Goal: Transaction & Acquisition: Book appointment/travel/reservation

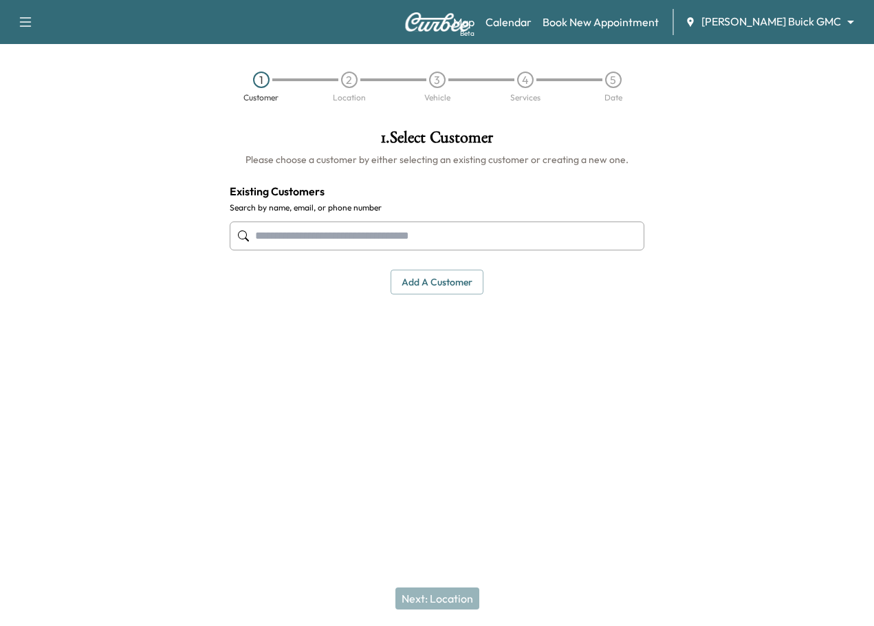
click at [793, 32] on div "Map Beta Calendar Book New Appointment [PERSON_NAME] Buick GMC ******** ​" at bounding box center [658, 22] width 410 height 26
click at [790, 23] on body "Support Log Out Map Beta Calendar Book New Appointment [PERSON_NAME] Buick GMC …" at bounding box center [437, 313] width 874 height 626
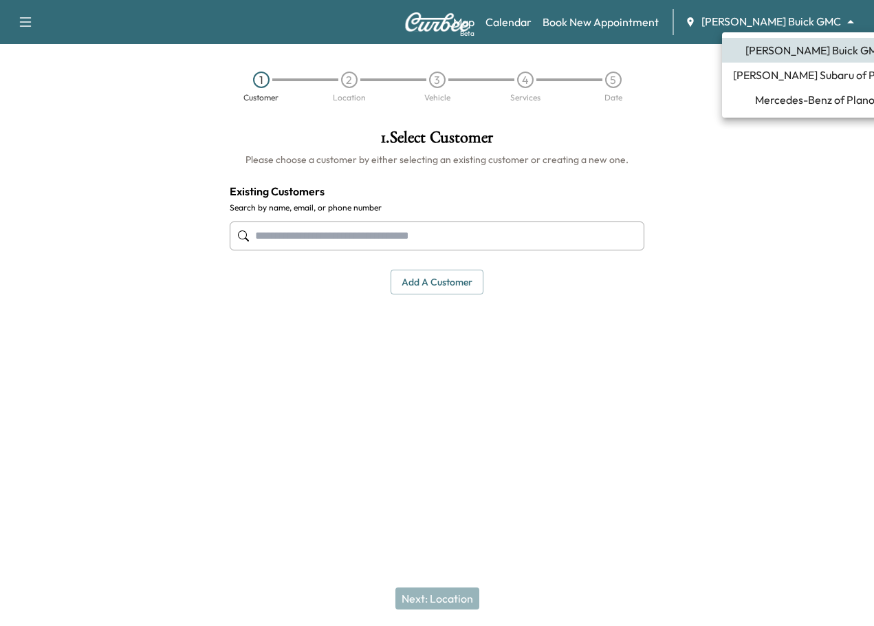
click at [789, 76] on span "[PERSON_NAME] Subaru of Plano" at bounding box center [815, 75] width 164 height 17
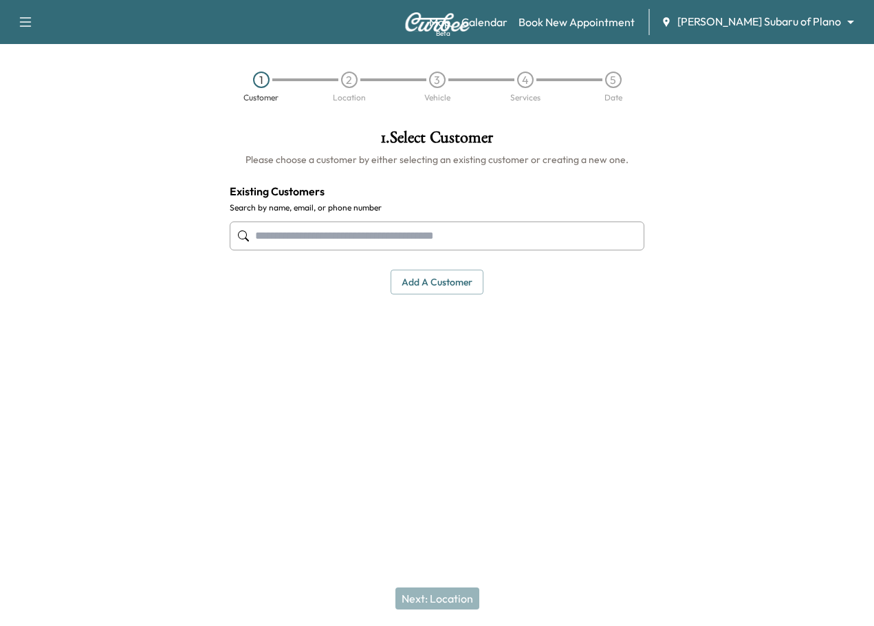
click at [349, 240] on input "text" at bounding box center [438, 236] width 416 height 29
paste input "**********"
click at [444, 241] on input "**********" at bounding box center [438, 236] width 416 height 29
click at [444, 235] on input "**********" at bounding box center [438, 236] width 416 height 29
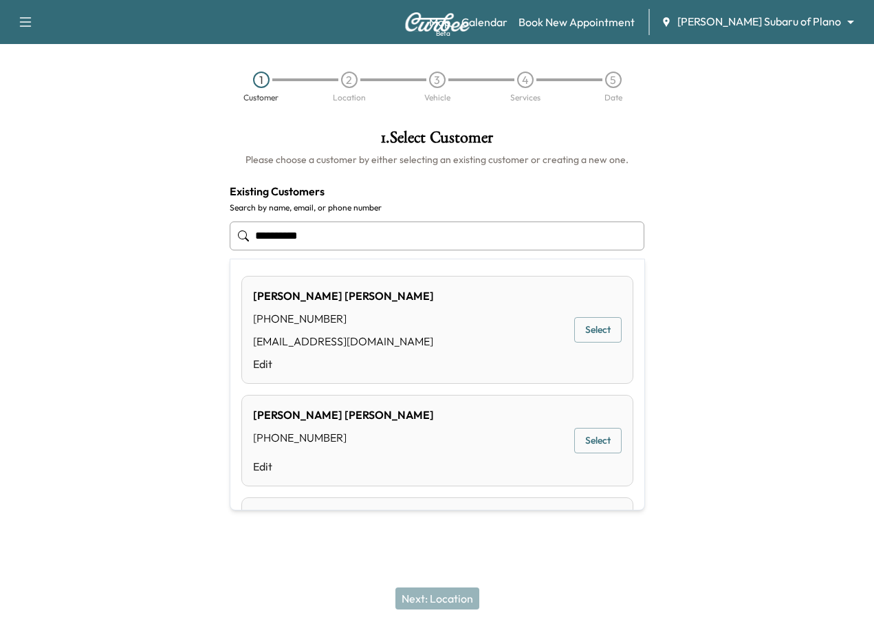
click at [585, 325] on button "Select" at bounding box center [597, 329] width 47 height 25
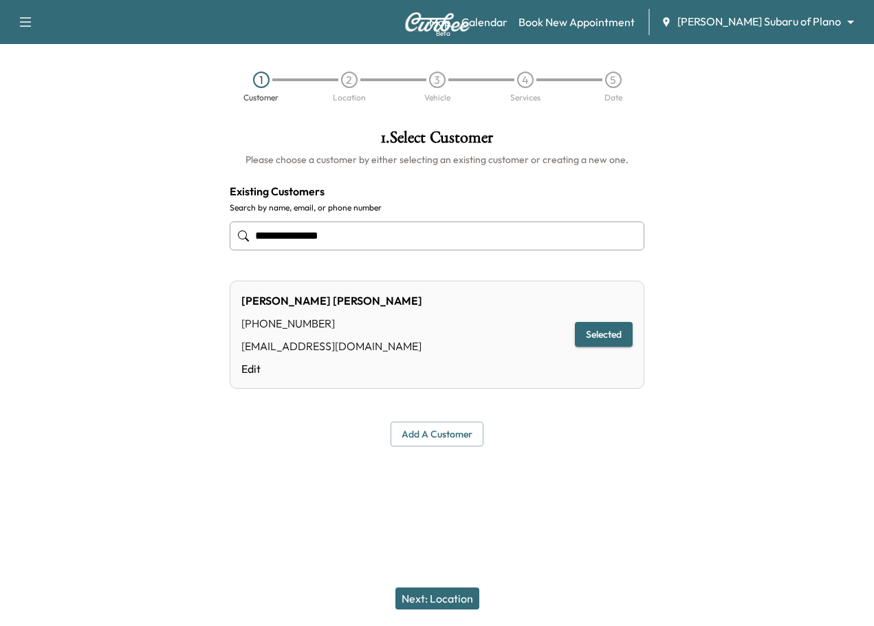
type input "**********"
click at [446, 596] on button "Next: Location" at bounding box center [438, 598] width 84 height 22
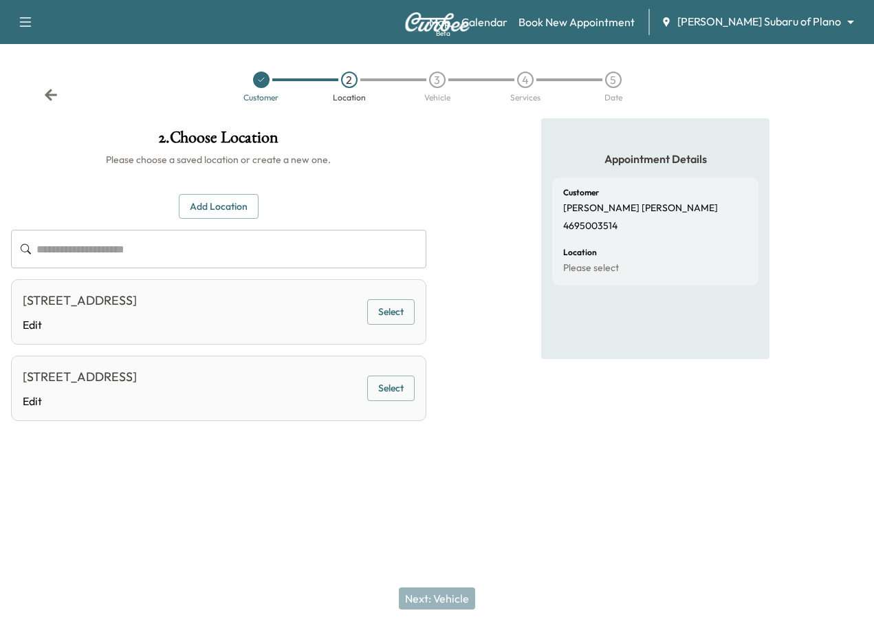
click at [391, 306] on button "Select" at bounding box center [390, 311] width 47 height 25
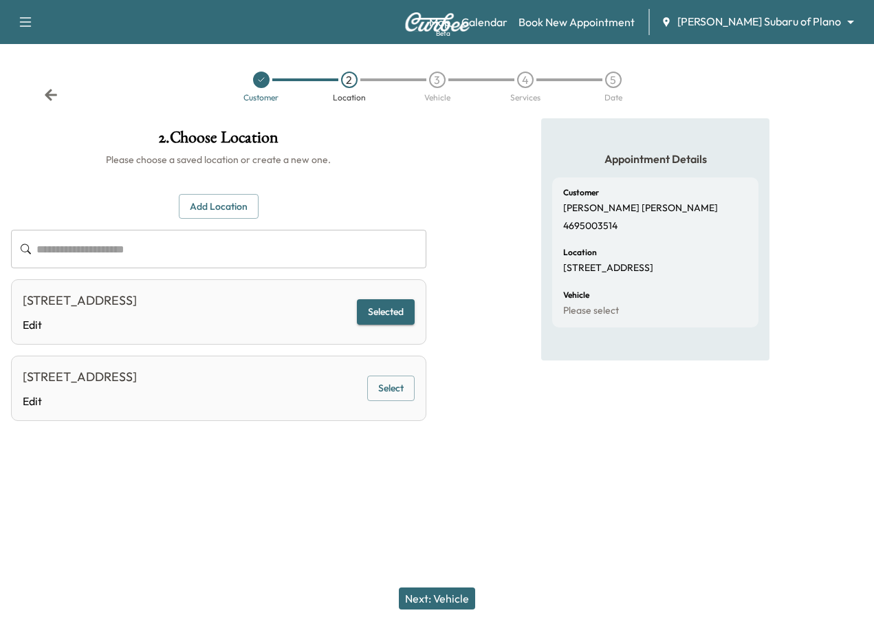
click at [432, 603] on button "Next: Vehicle" at bounding box center [437, 598] width 76 height 22
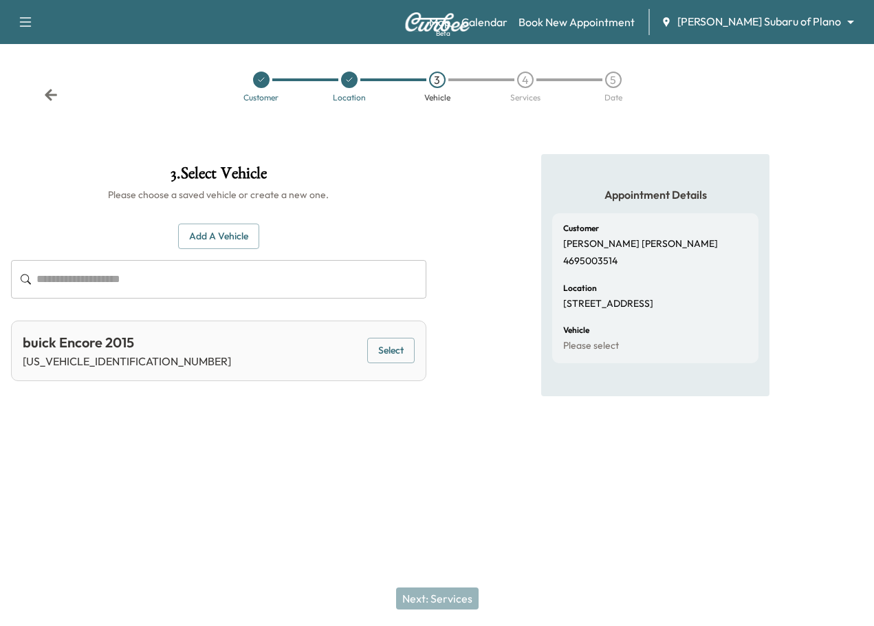
click at [246, 228] on button "Add a Vehicle" at bounding box center [218, 236] width 81 height 25
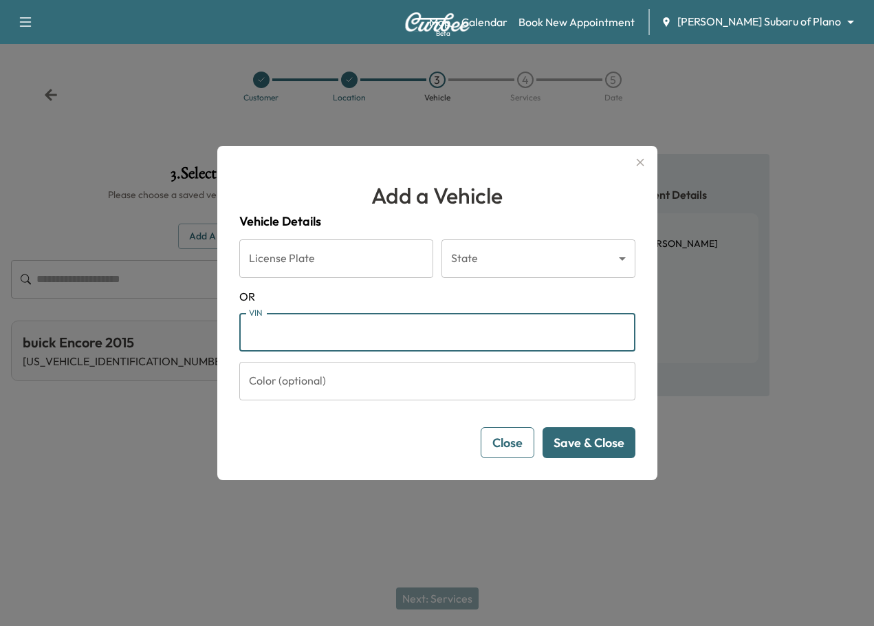
paste input "**********"
type input "**********"
click at [603, 441] on button "Save & Close" at bounding box center [589, 442] width 93 height 31
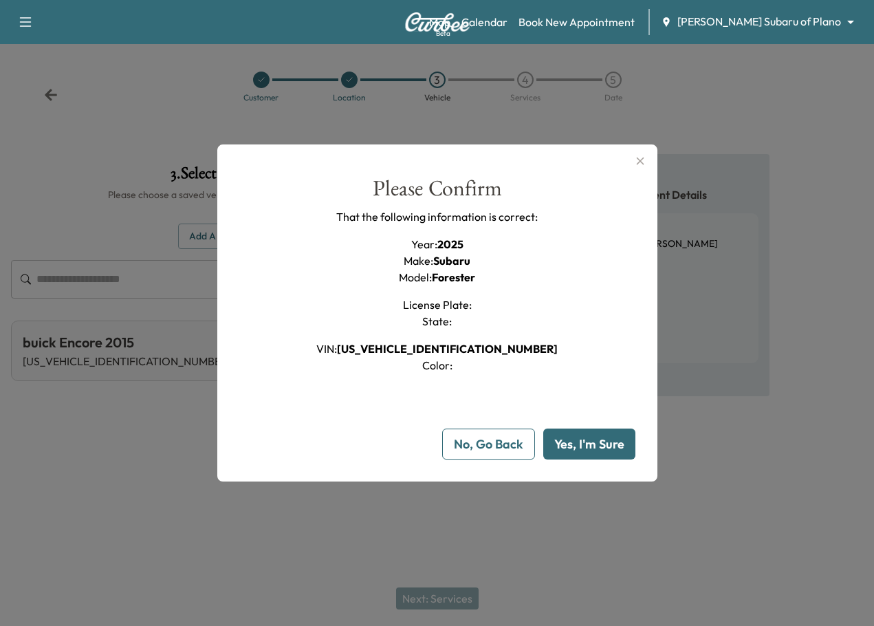
click at [614, 442] on button "Yes, I'm Sure" at bounding box center [589, 444] width 92 height 31
click at [607, 442] on button "Yes, I'm Sure" at bounding box center [589, 444] width 92 height 31
click at [555, 224] on div "Please Confirm That the following information is correct: Year : 2025 Make : Su…" at bounding box center [437, 275] width 396 height 196
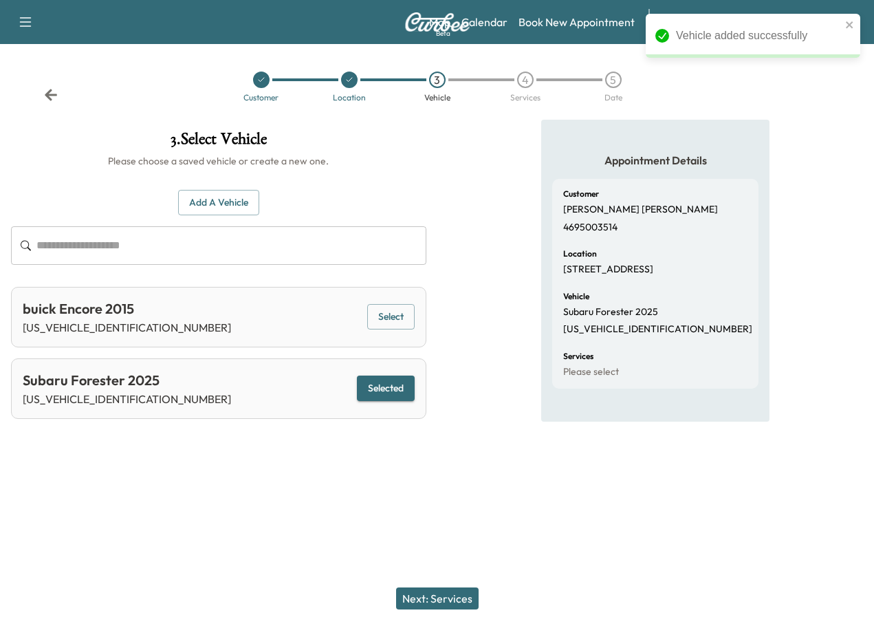
click at [432, 600] on button "Next: Services" at bounding box center [437, 598] width 83 height 22
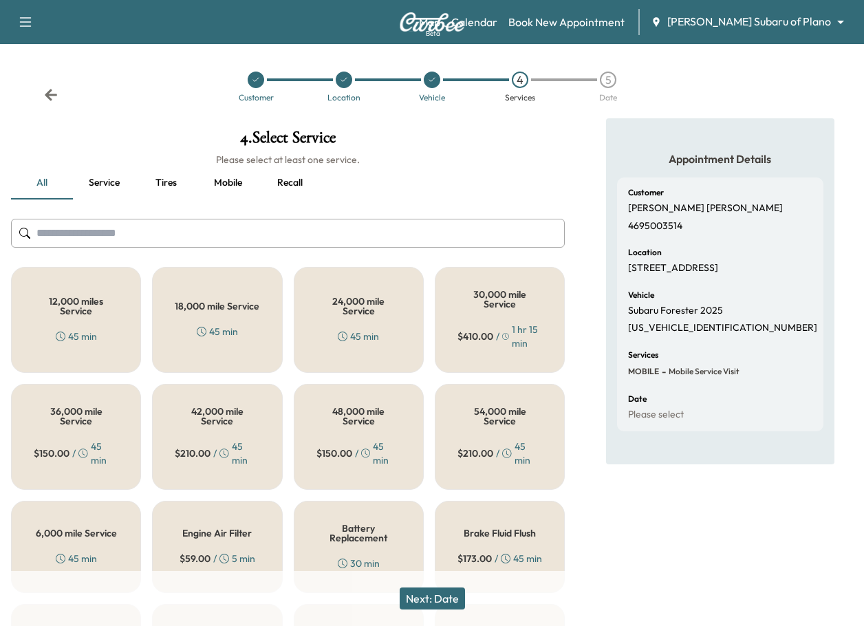
click at [89, 526] on div "6,000 mile Service 45 min" at bounding box center [76, 547] width 130 height 92
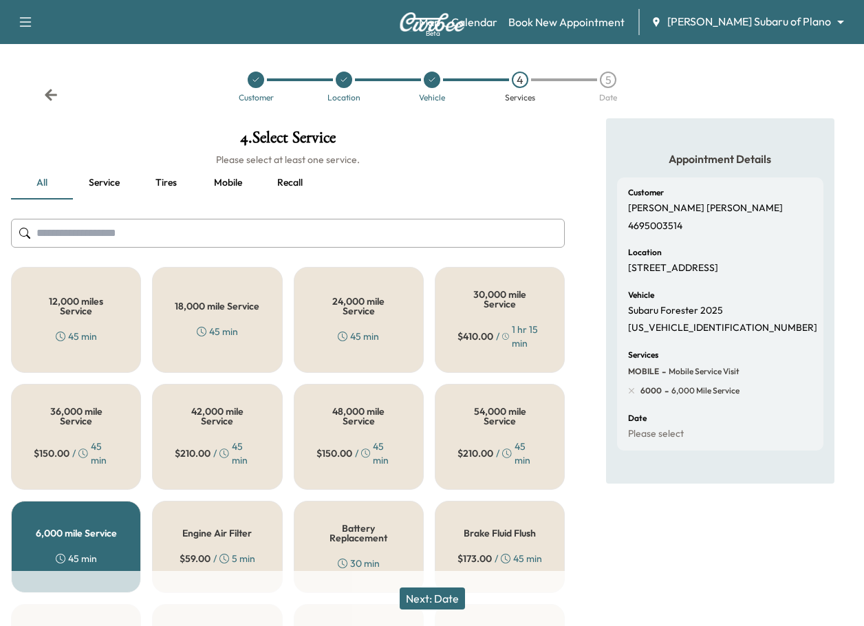
click at [409, 601] on button "Next: Date" at bounding box center [432, 598] width 65 height 22
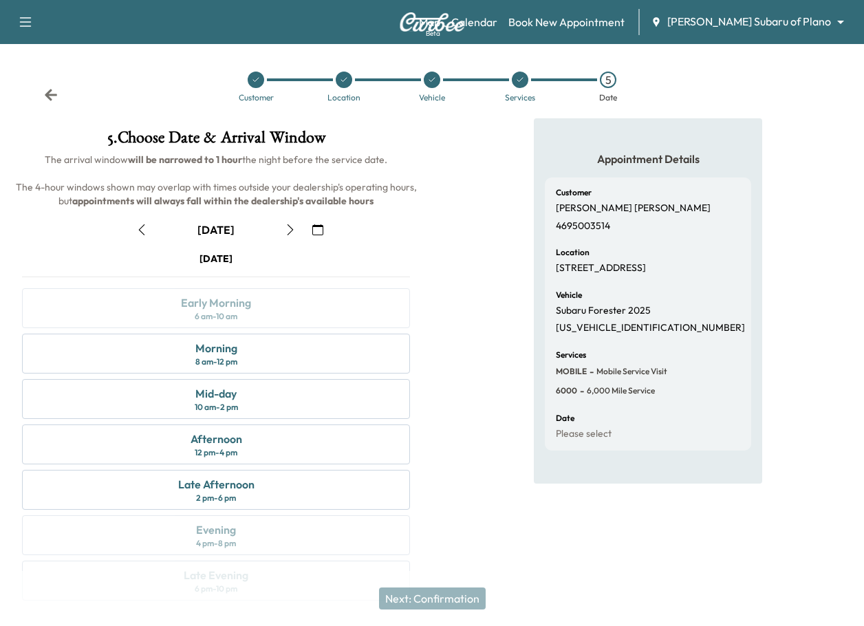
click at [319, 231] on icon "button" at bounding box center [317, 229] width 11 height 11
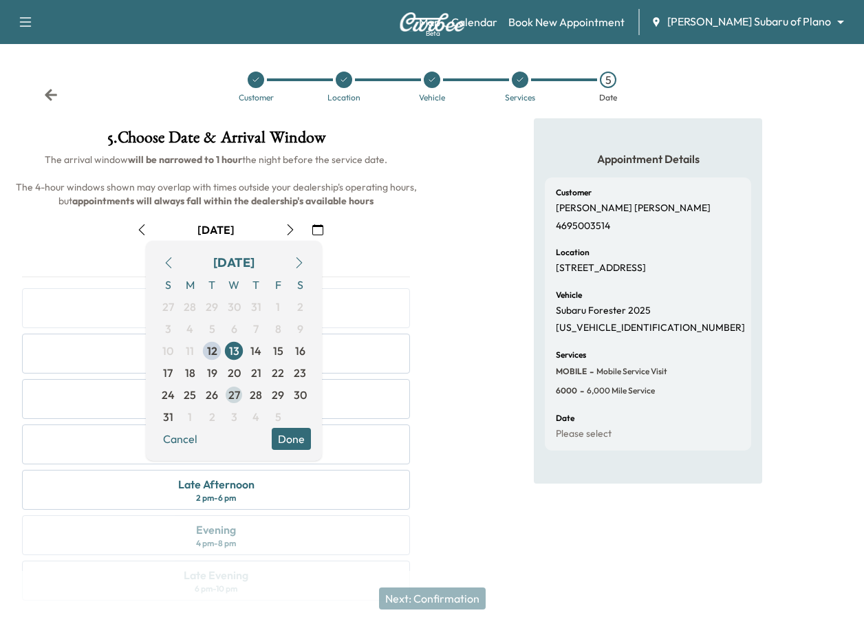
click at [241, 387] on span "27" at bounding box center [234, 395] width 22 height 22
click at [297, 438] on button "Done" at bounding box center [291, 439] width 39 height 22
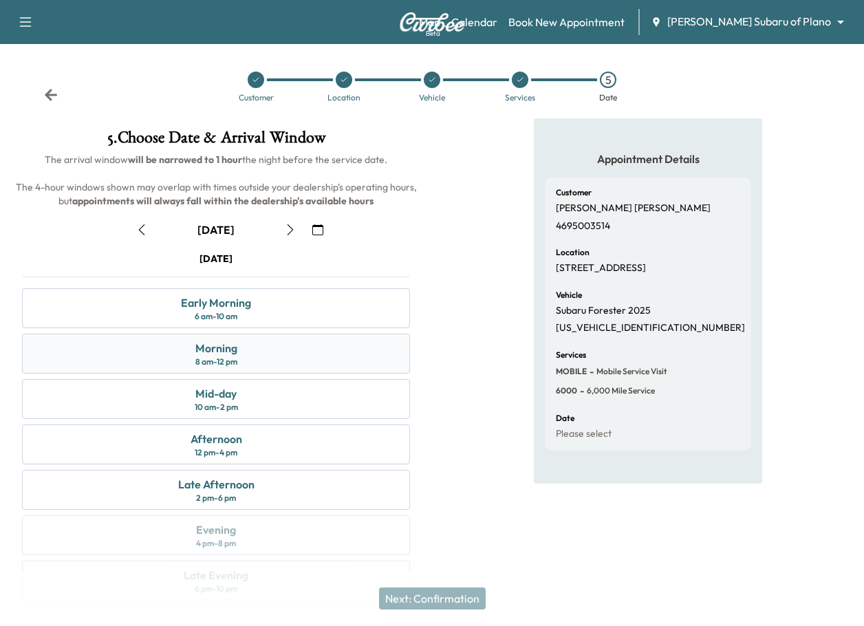
click at [259, 342] on div "Morning 8 am - 12 pm" at bounding box center [216, 354] width 388 height 40
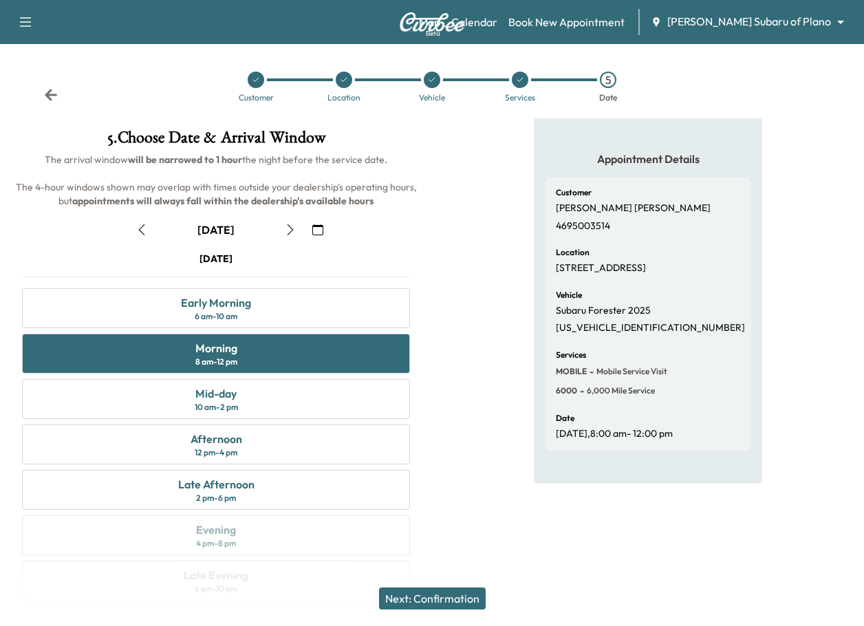
click at [461, 592] on button "Next: Confirmation" at bounding box center [432, 598] width 107 height 22
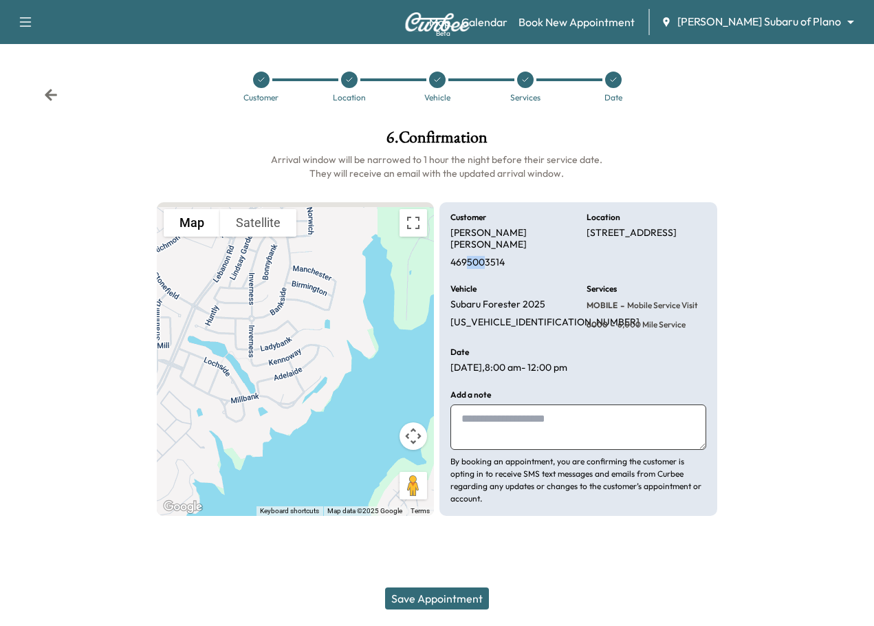
drag, startPoint x: 469, startPoint y: 252, endPoint x: 487, endPoint y: 252, distance: 17.9
click at [487, 257] on p "4695003514" at bounding box center [478, 263] width 54 height 12
click at [585, 306] on div "Customer [PERSON_NAME] 4695003514 Location [STREET_ADDRESS] Vehicle Subaru Fore…" at bounding box center [579, 359] width 278 height 314
drag, startPoint x: 449, startPoint y: 252, endPoint x: 506, endPoint y: 245, distance: 58.3
click at [506, 245] on div "Customer [PERSON_NAME] 4695003514 Location [STREET_ADDRESS] Vehicle Subaru Fore…" at bounding box center [579, 359] width 278 height 314
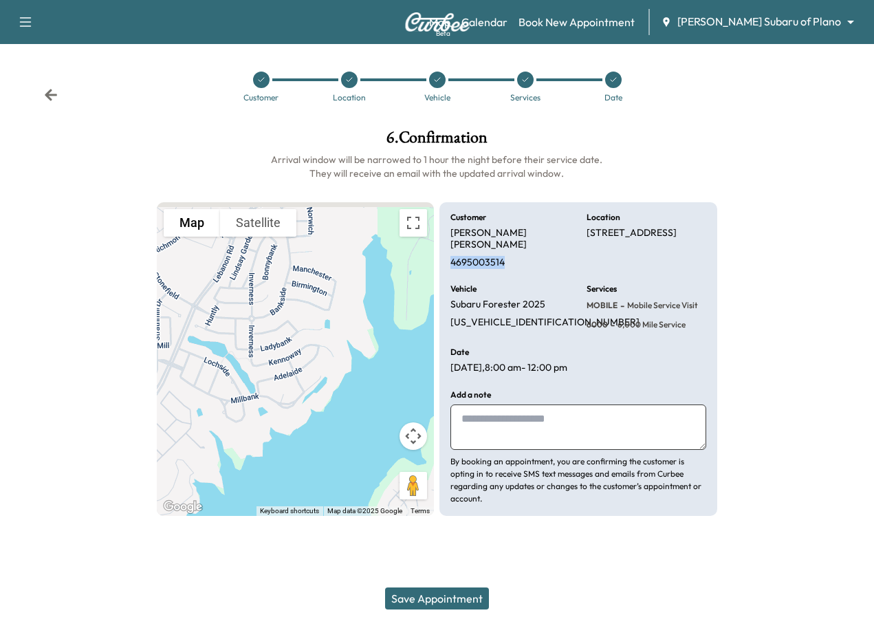
click at [519, 264] on div "Customer [PERSON_NAME] 4695003514 Location [STREET_ADDRESS] Vehicle Subaru Fore…" at bounding box center [579, 359] width 278 height 314
click at [468, 257] on p "4695003514" at bounding box center [478, 263] width 54 height 12
click at [504, 285] on div "Vehicle Subaru Forester 2025 [US_VEHICLE_IDENTIFICATION_NUMBER]" at bounding box center [511, 308] width 120 height 47
click at [483, 257] on p "4695003514" at bounding box center [478, 263] width 54 height 12
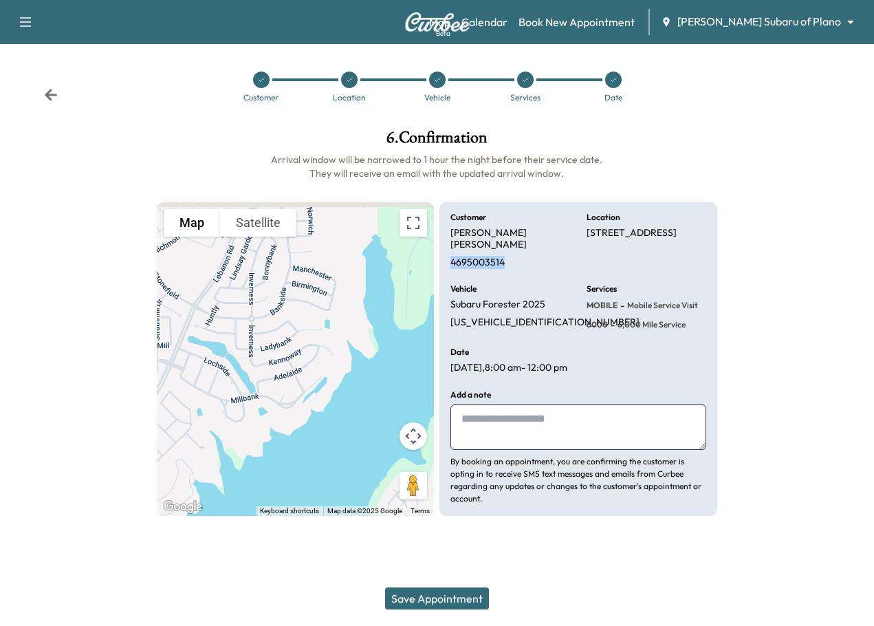
click at [483, 257] on p "4695003514" at bounding box center [478, 263] width 54 height 12
copy p "4695003514"
click at [569, 307] on div "Vehicle Subaru Forester 2025 [US_VEHICLE_IDENTIFICATION_NUMBER]" at bounding box center [511, 308] width 120 height 47
click at [457, 607] on button "Save Appointment" at bounding box center [437, 598] width 104 height 22
